Goal: Task Accomplishment & Management: Complete application form

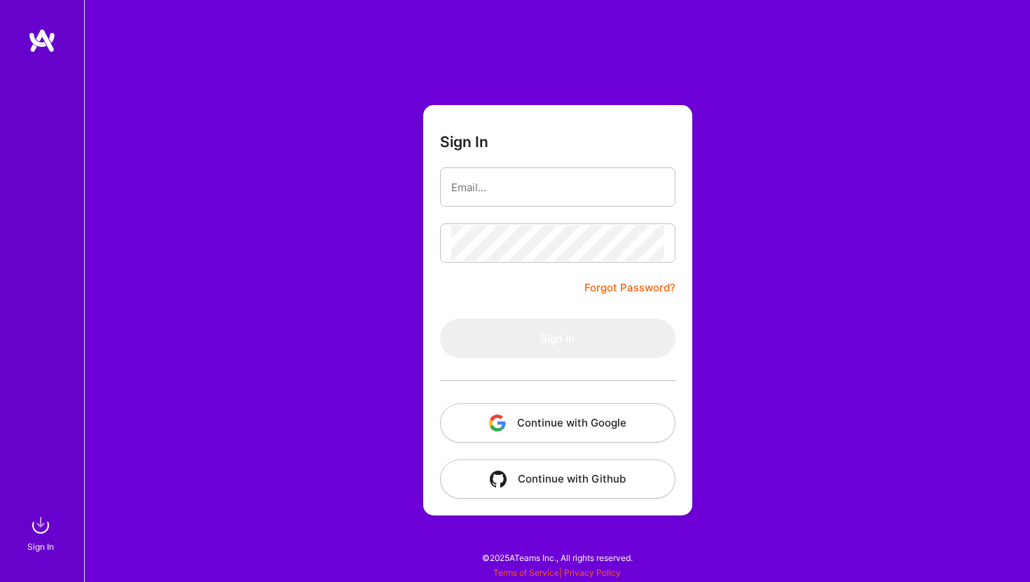
click at [532, 424] on button "Continue with Google" at bounding box center [557, 422] width 235 height 39
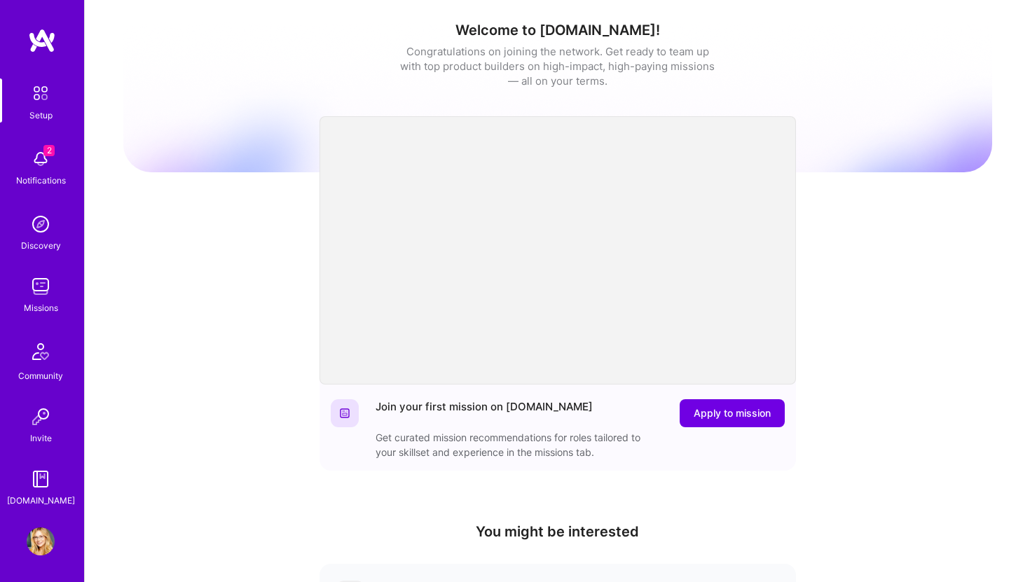
click at [48, 160] on img at bounding box center [41, 159] width 28 height 28
click at [48, 86] on img at bounding box center [40, 92] width 29 height 29
click at [42, 368] on img at bounding box center [41, 352] width 34 height 34
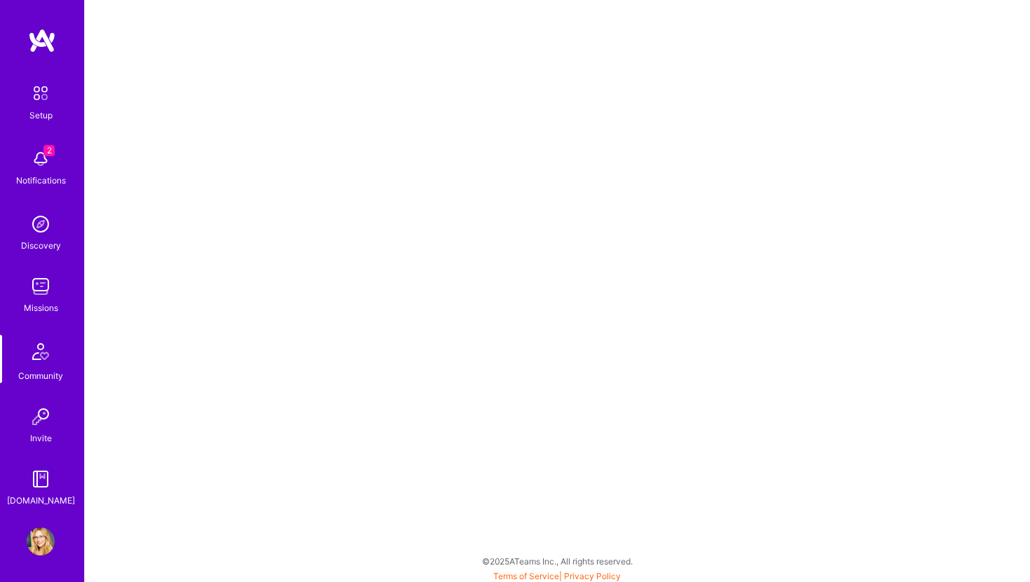
scroll to position [1, 0]
click at [34, 166] on img at bounding box center [41, 158] width 28 height 28
click at [50, 45] on img at bounding box center [42, 39] width 28 height 25
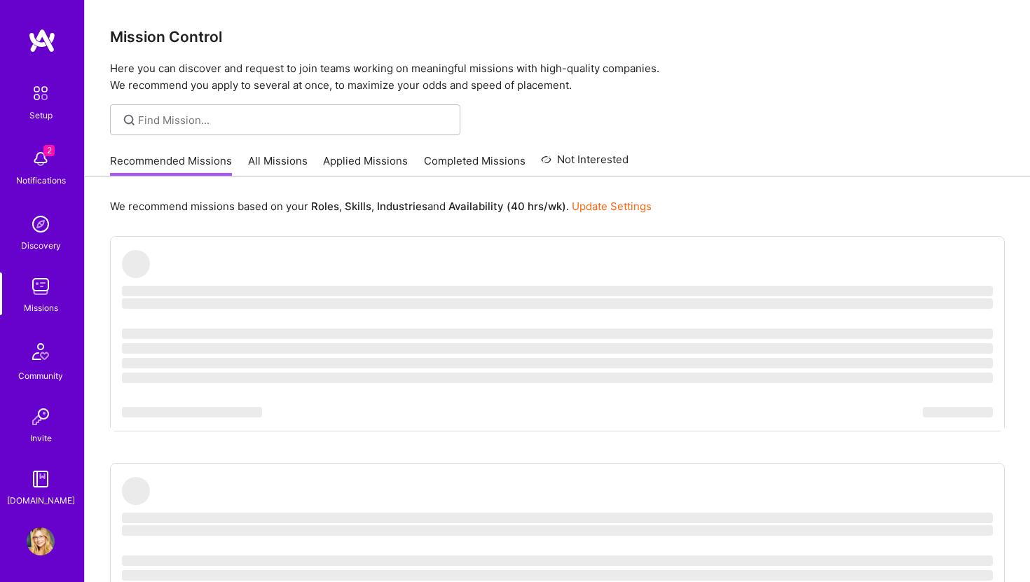
click at [38, 108] on div "Setup" at bounding box center [40, 115] width 23 height 15
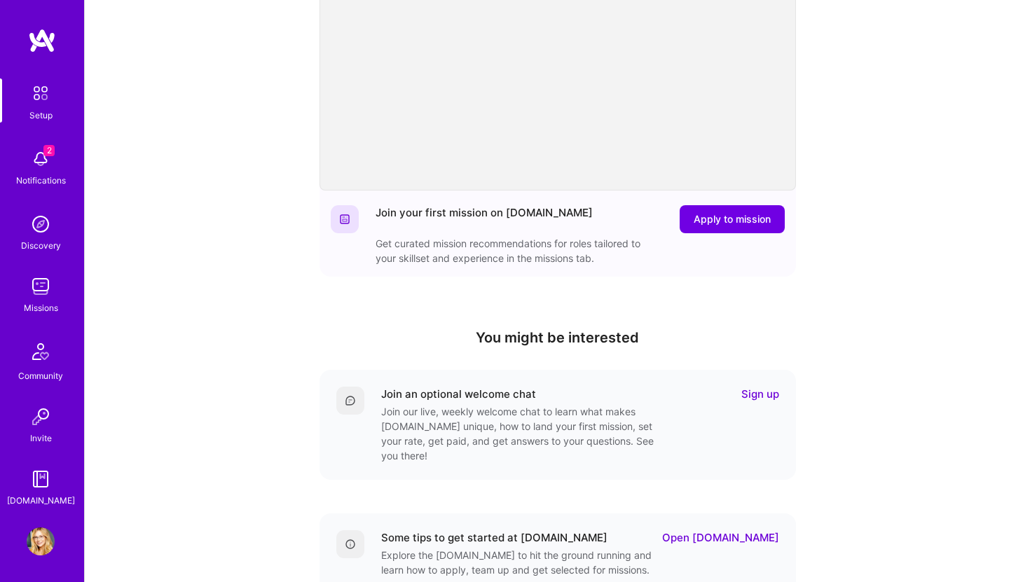
scroll to position [325, 0]
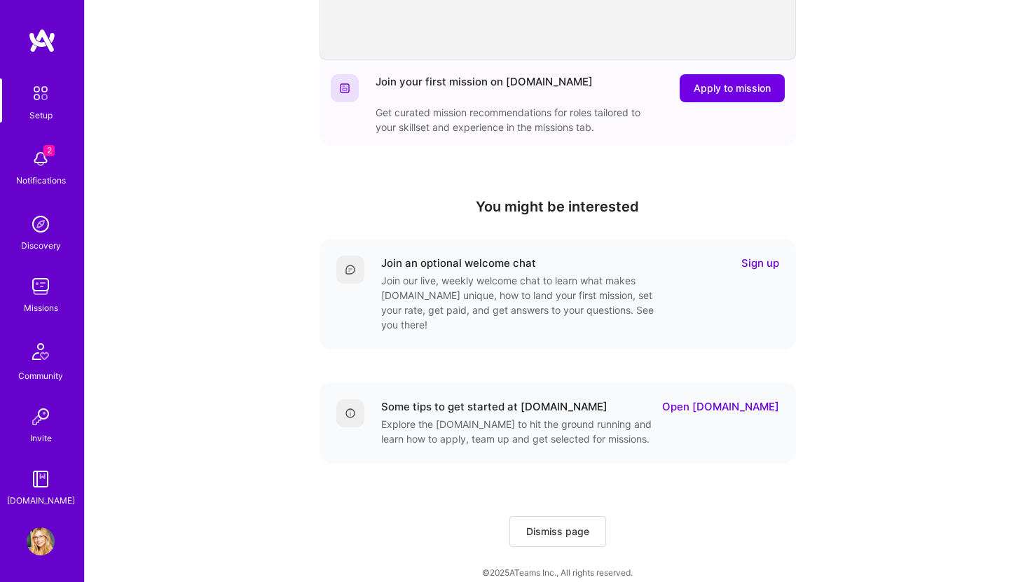
click at [36, 299] on img at bounding box center [41, 286] width 28 height 28
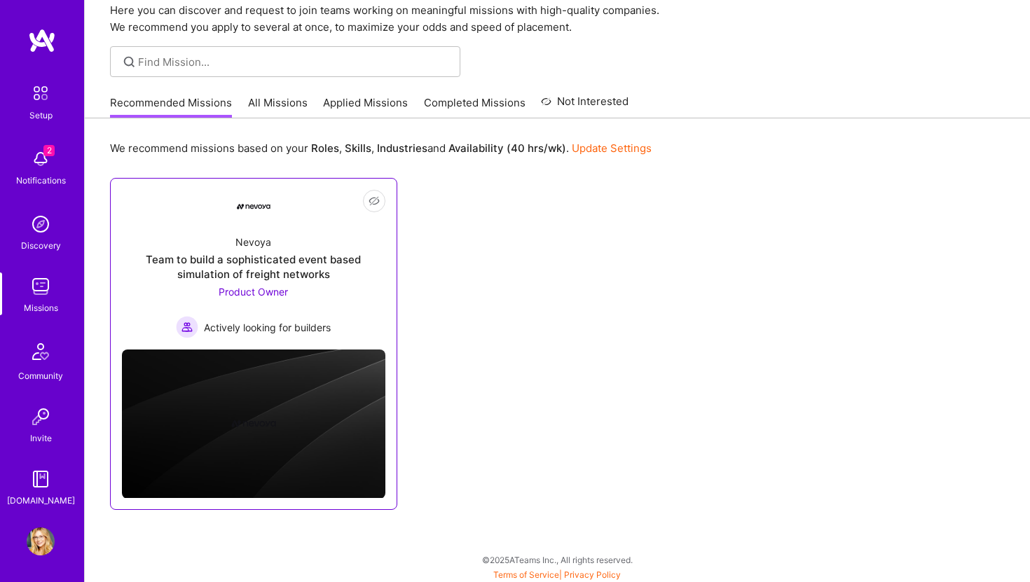
scroll to position [60, 0]
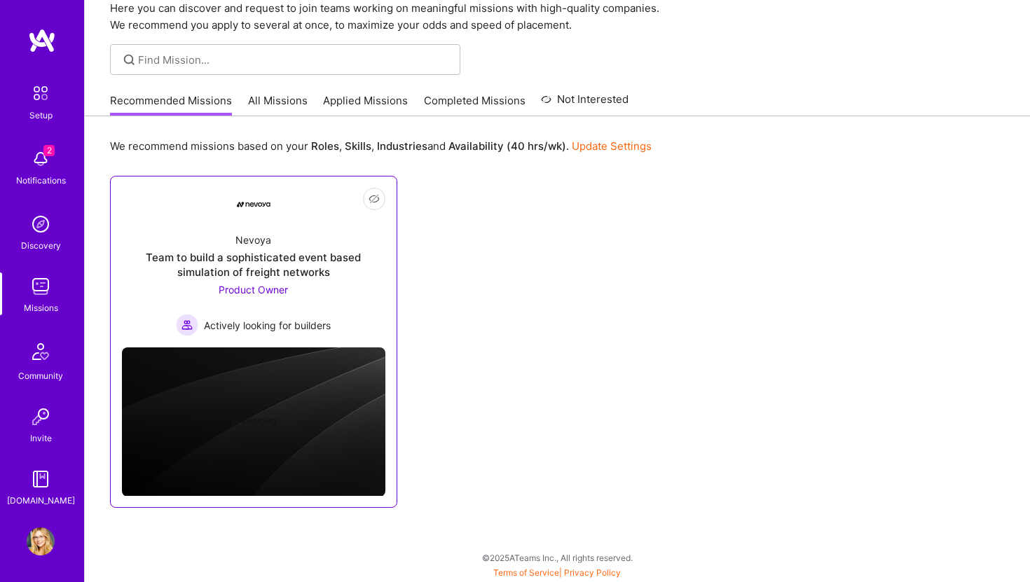
click at [261, 338] on div "Not Interested Nevoya Team to build a sophisticated event based simulation of f…" at bounding box center [253, 341] width 287 height 331
click at [254, 284] on span "Product Owner" at bounding box center [253, 290] width 69 height 12
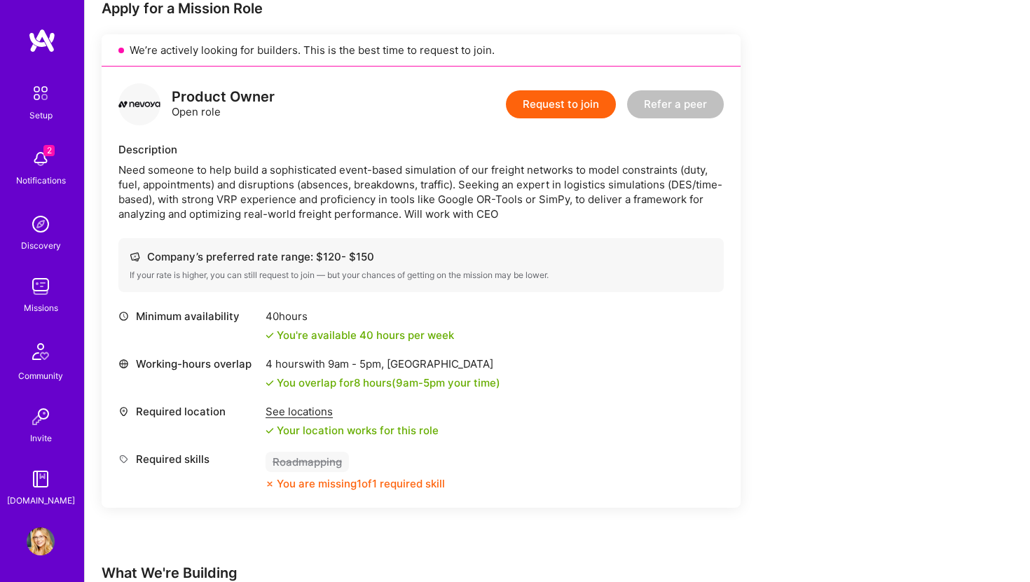
scroll to position [294, 0]
click at [569, 106] on button "Request to join" at bounding box center [561, 104] width 110 height 28
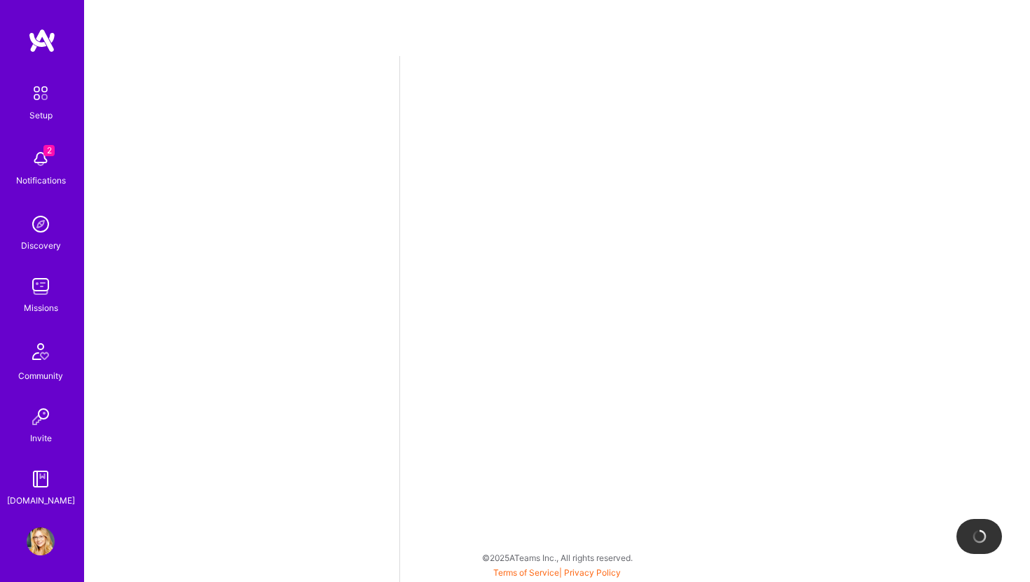
select select "US"
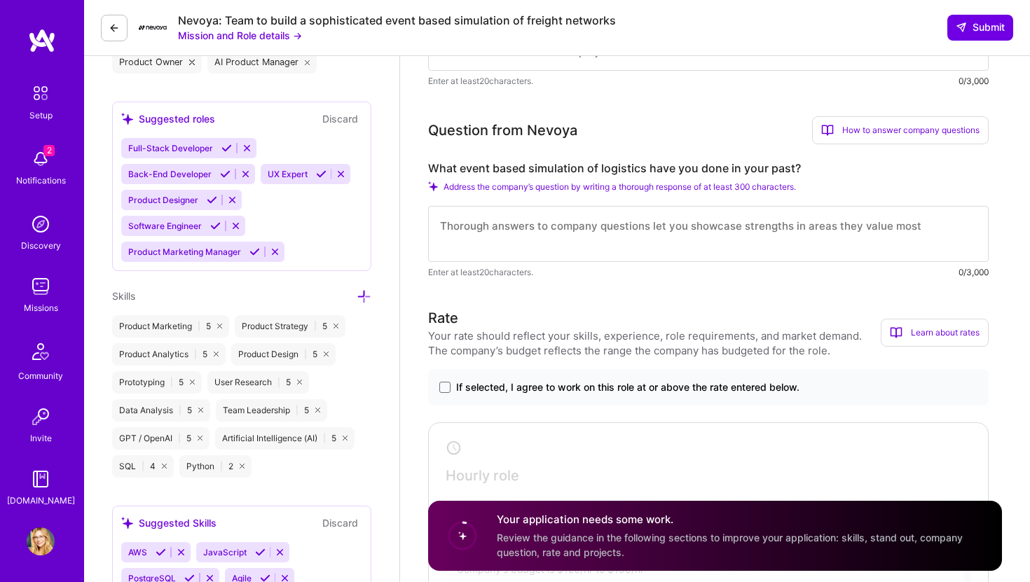
scroll to position [537, 0]
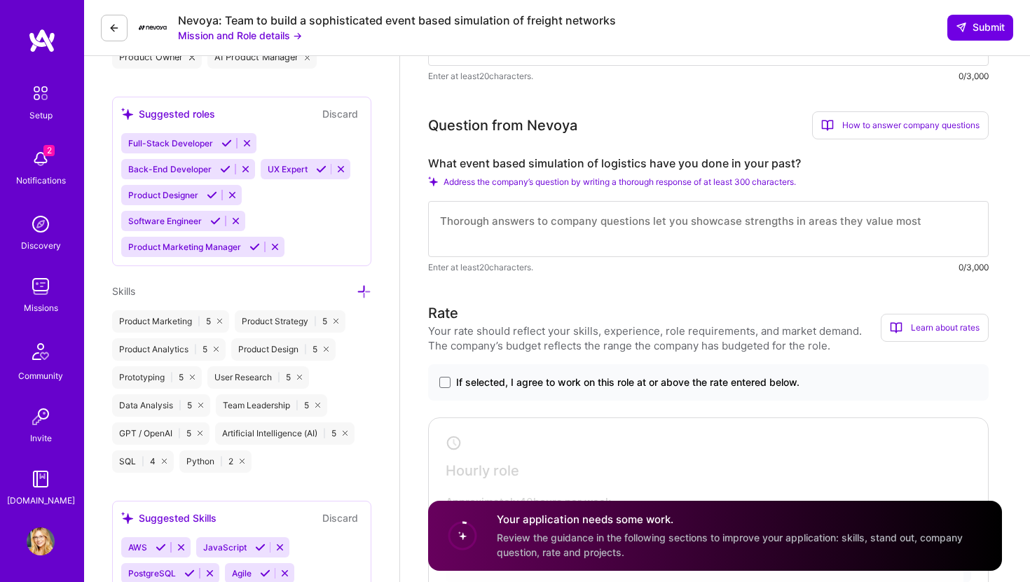
click at [537, 166] on label "What event based simulation of logistics have you done in your past?" at bounding box center [708, 163] width 560 height 15
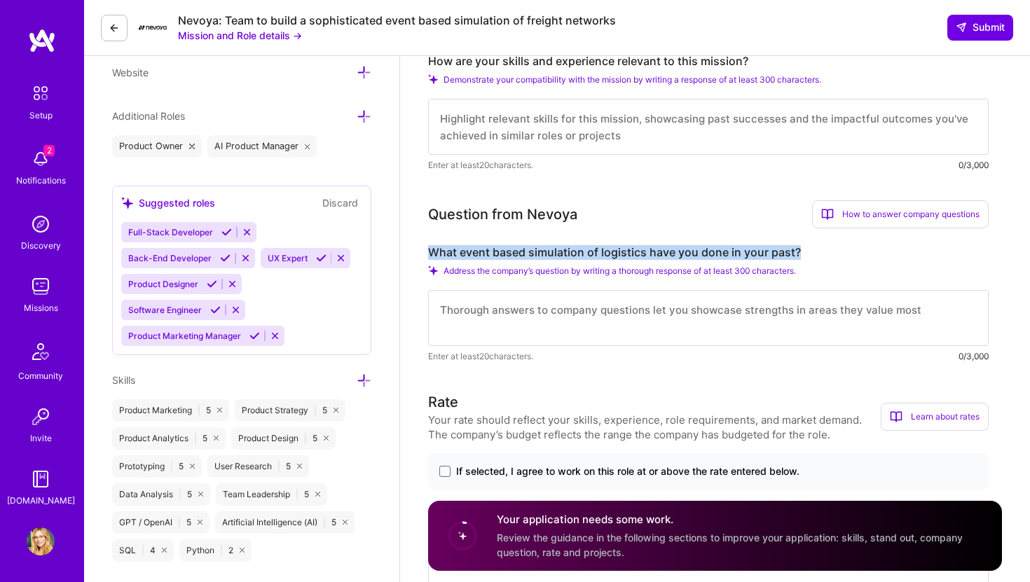
scroll to position [405, 0]
